Goal: Task Accomplishment & Management: Complete application form

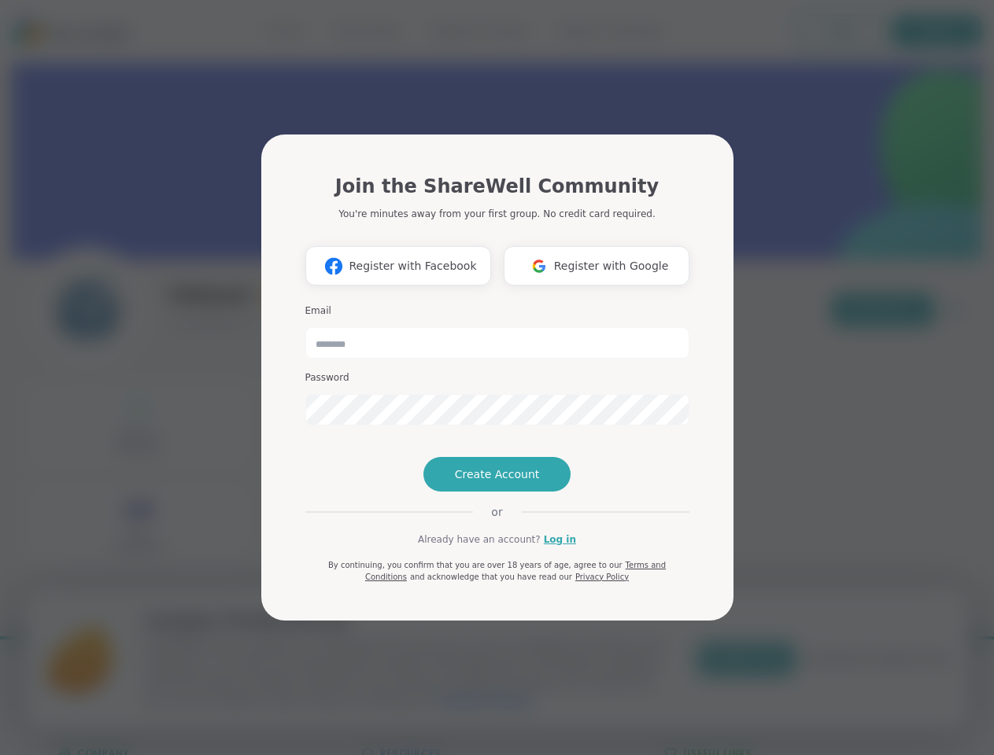
click at [398, 266] on span "Register with Facebook" at bounding box center [412, 266] width 127 height 17
click at [596, 266] on span "Register with Google" at bounding box center [611, 266] width 115 height 17
click at [496, 474] on span "Create Account" at bounding box center [497, 475] width 85 height 16
